Goal: Find contact information: Find contact information

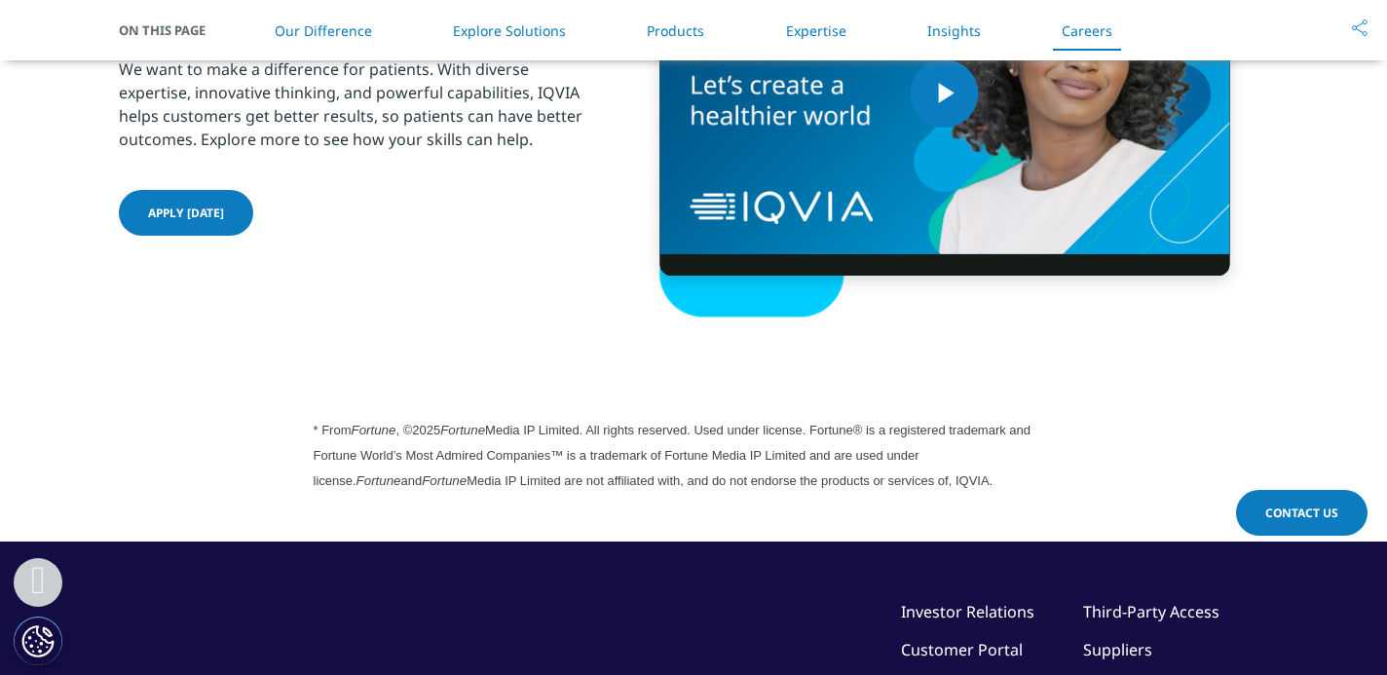
scroll to position [5636, 0]
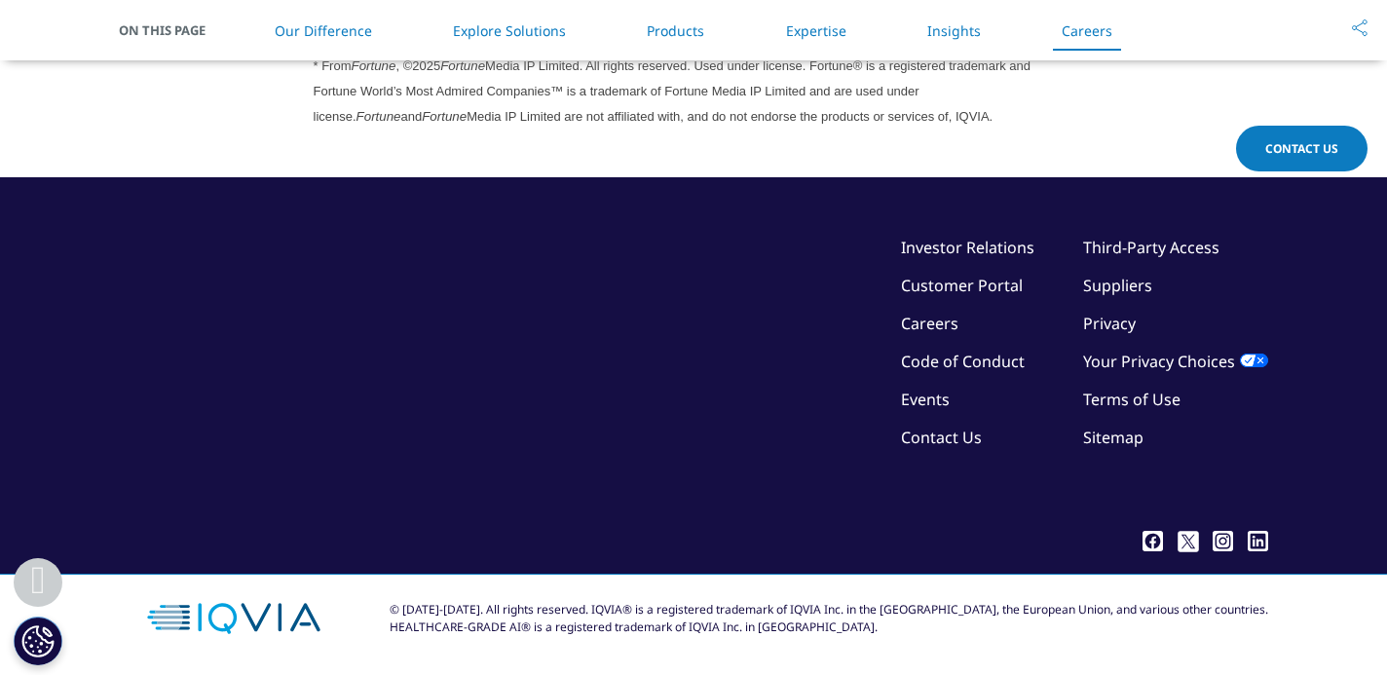
click at [945, 247] on link "Investor Relations" at bounding box center [967, 247] width 133 height 21
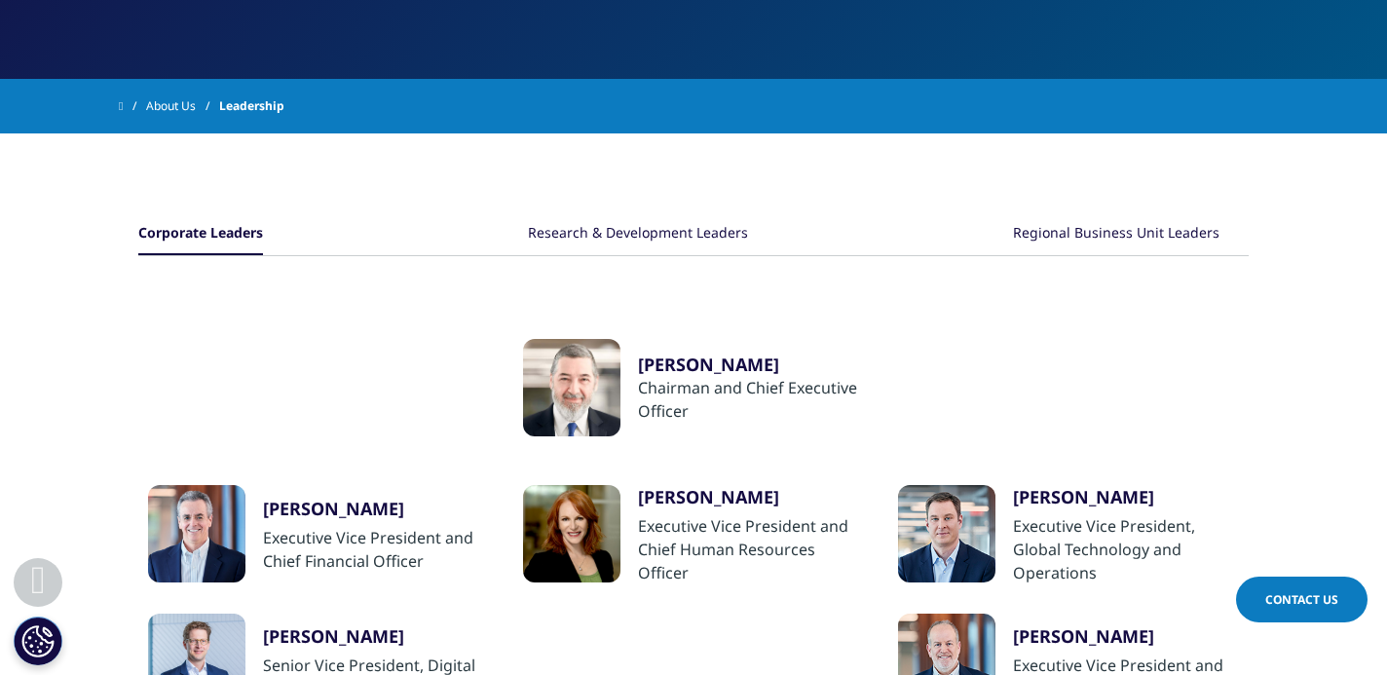
scroll to position [420, 0]
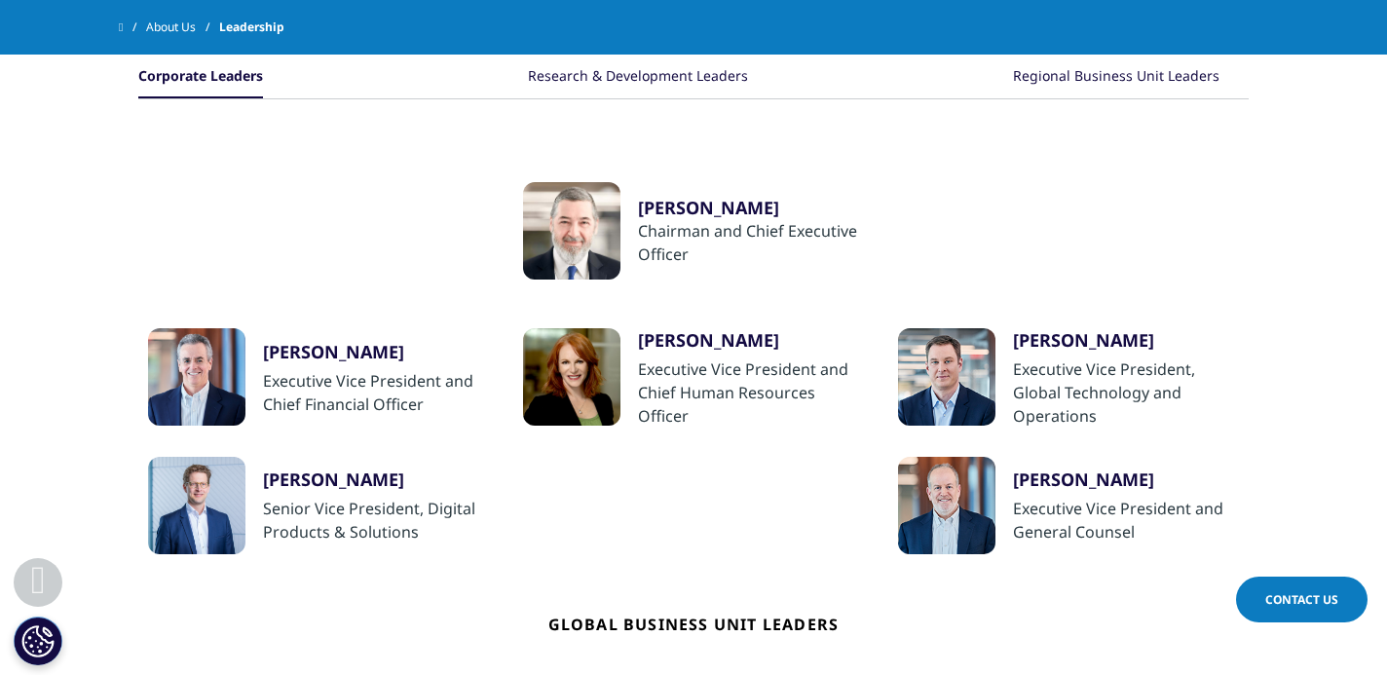
click at [582, 362] on div at bounding box center [571, 376] width 97 height 97
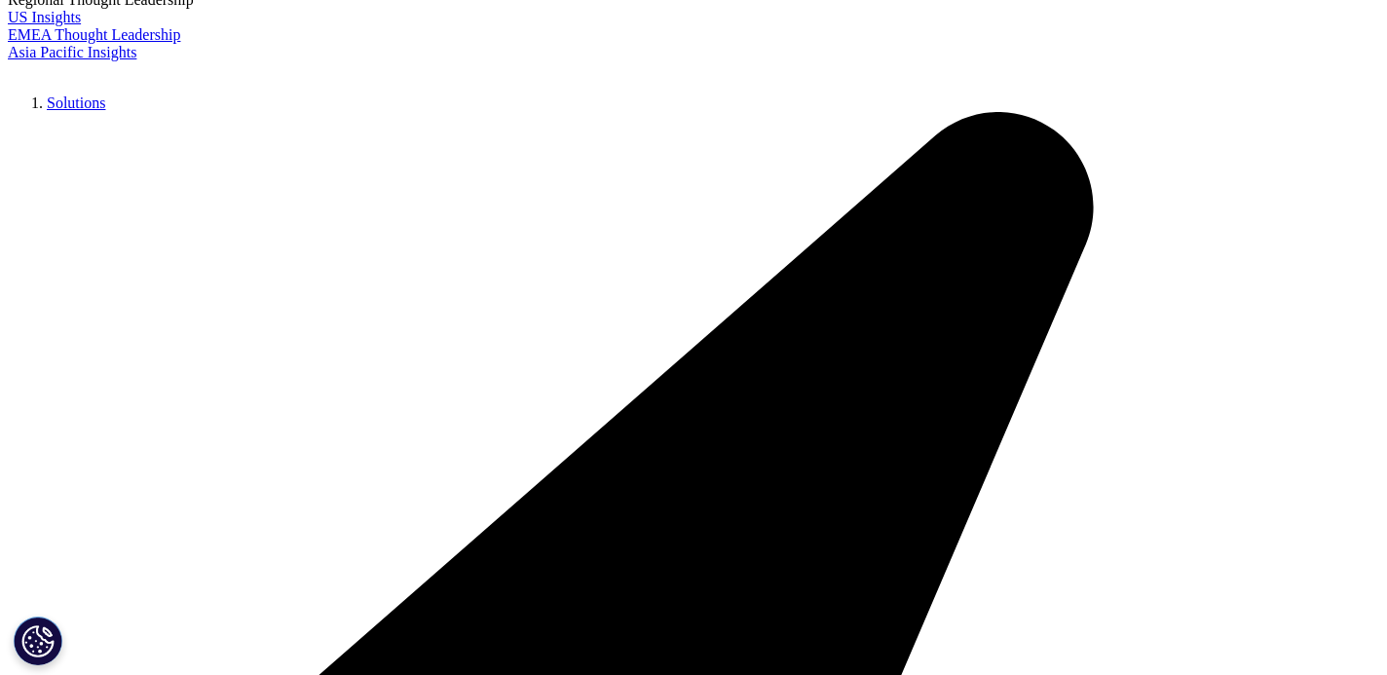
scroll to position [451, 0]
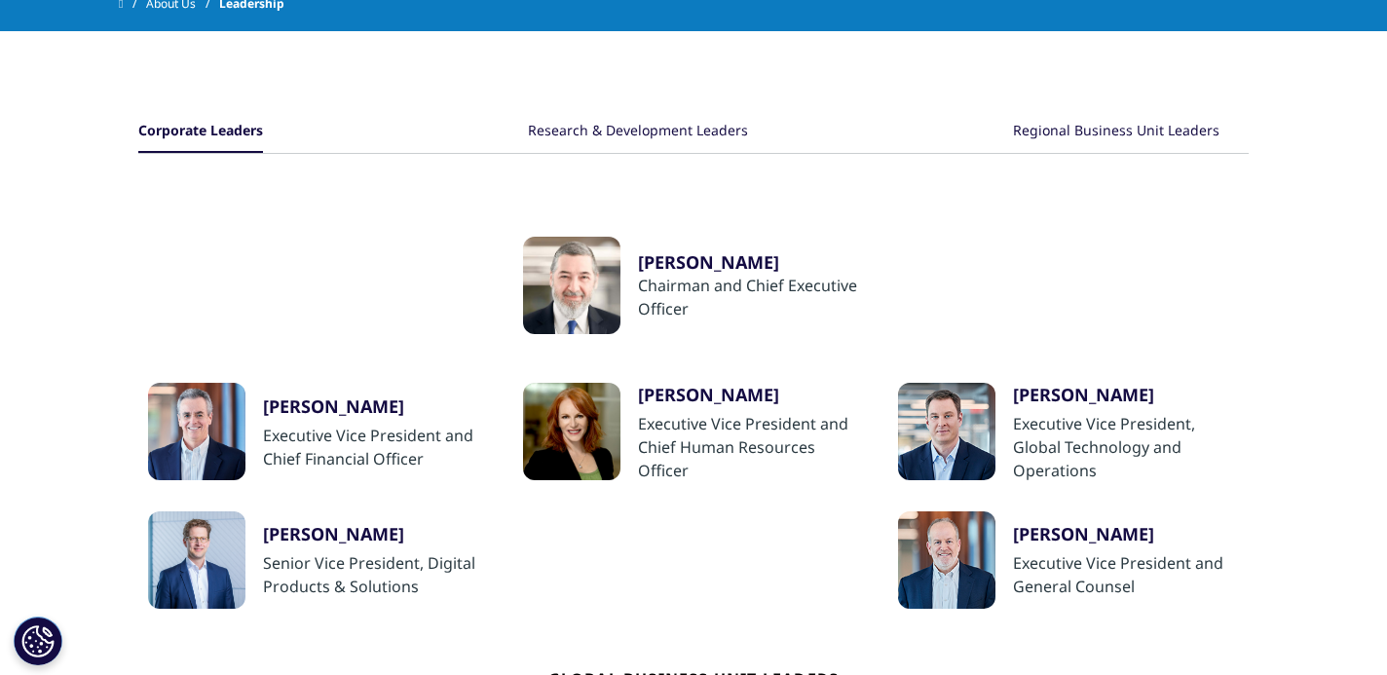
click at [586, 287] on div at bounding box center [571, 285] width 97 height 97
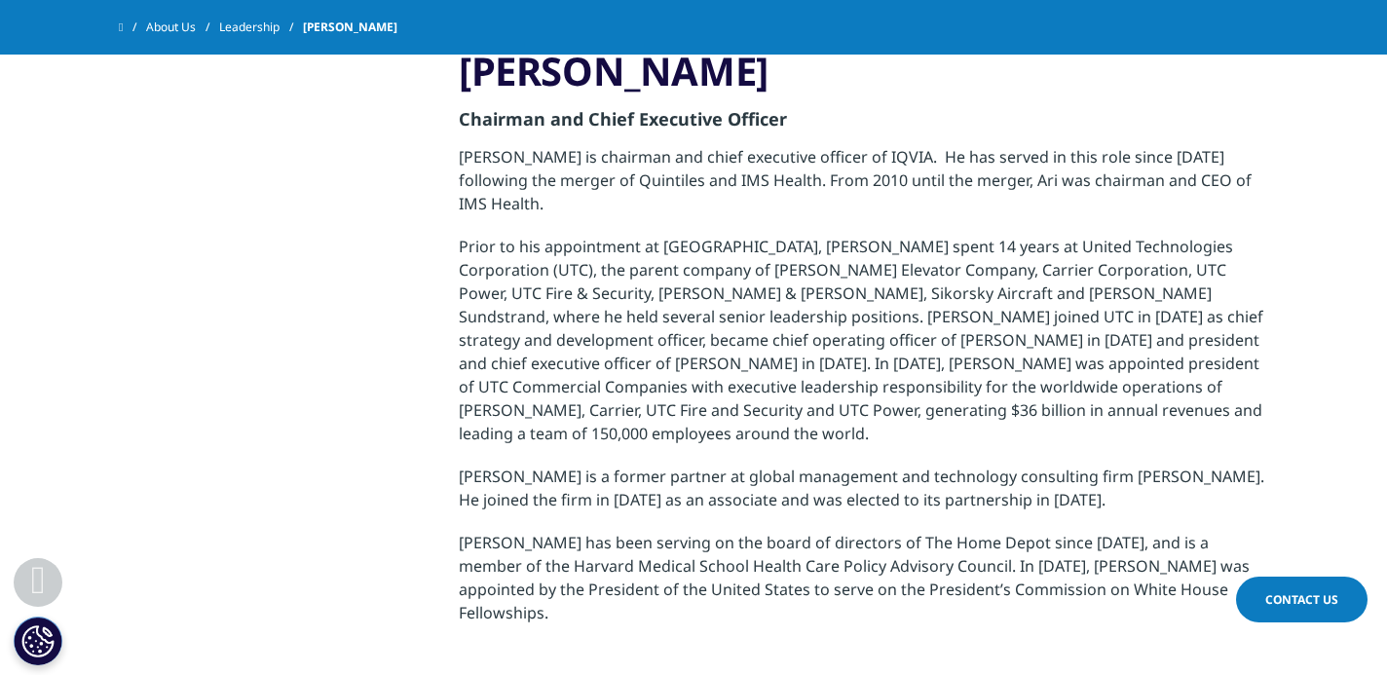
scroll to position [496, 0]
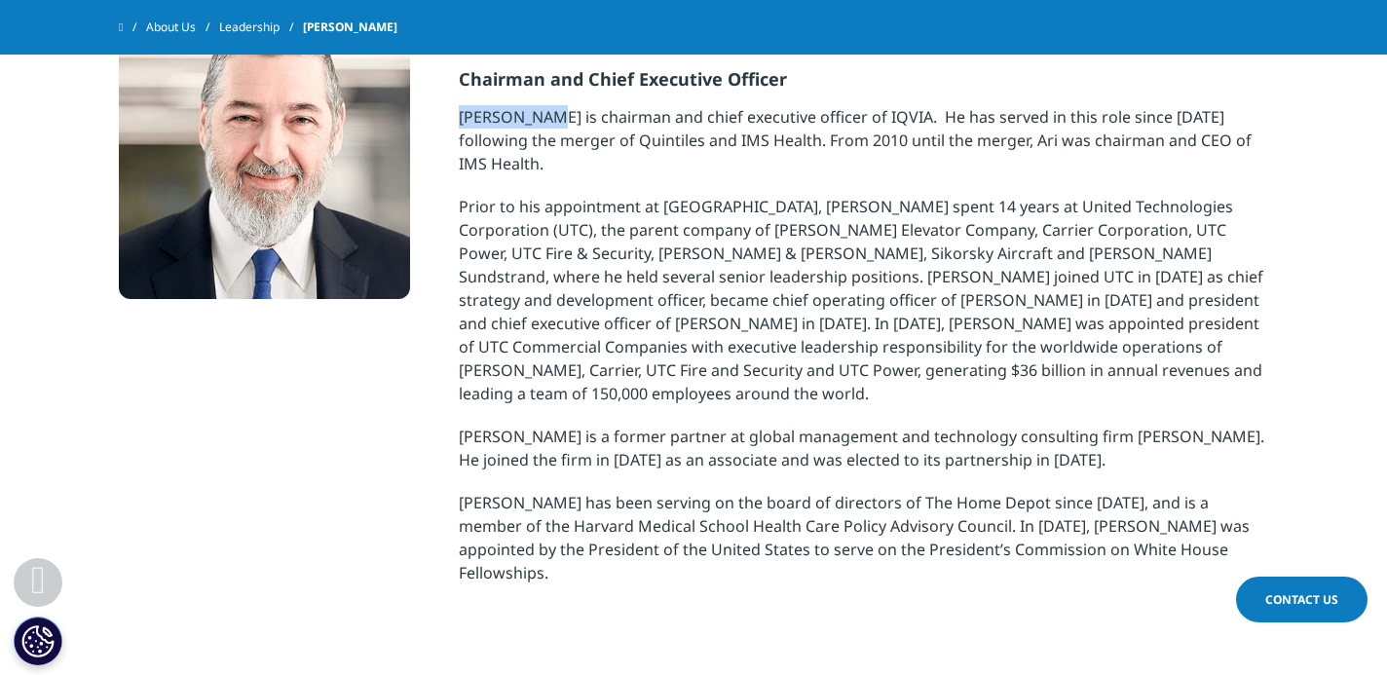
drag, startPoint x: 461, startPoint y: 123, endPoint x: 542, endPoint y: 115, distance: 81.2
click at [542, 115] on p "Ari Bousbib is chairman and chief executive officer of IQVIA. He has served in …" at bounding box center [863, 150] width 809 height 90
copy p "Ari Bousbib"
